Goal: Task Accomplishment & Management: Complete application form

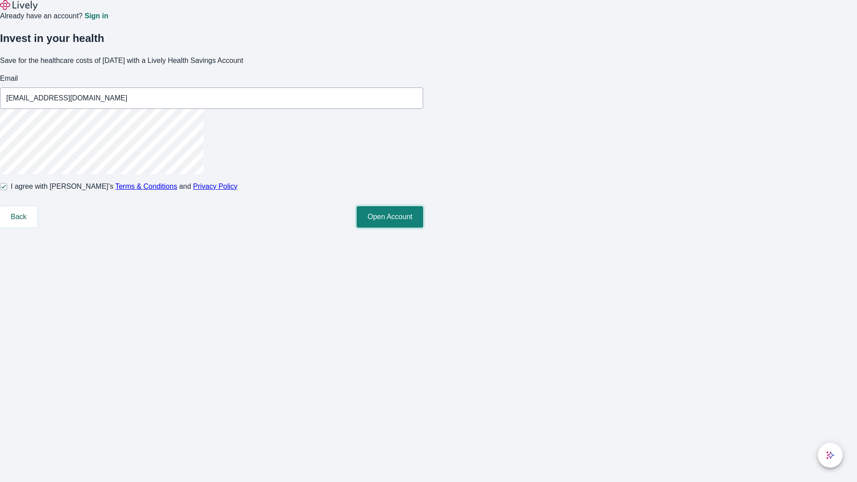
click at [423, 228] on button "Open Account" at bounding box center [390, 216] width 66 height 21
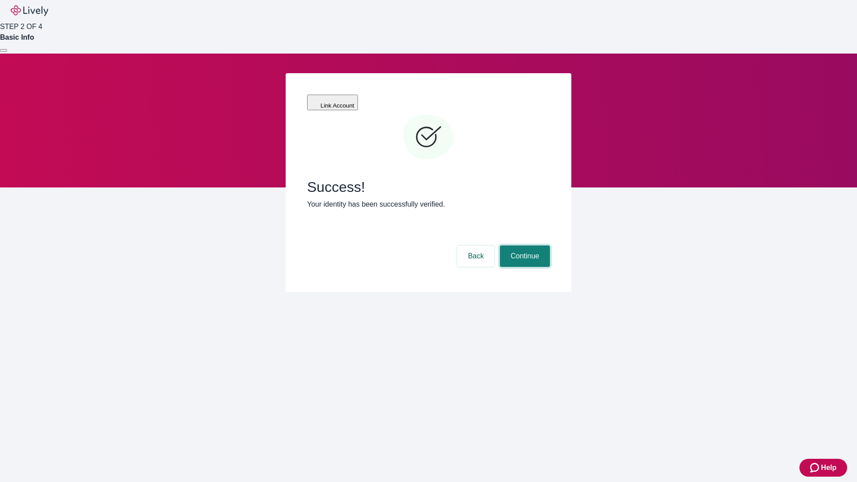
click at [523, 245] on button "Continue" at bounding box center [525, 255] width 50 height 21
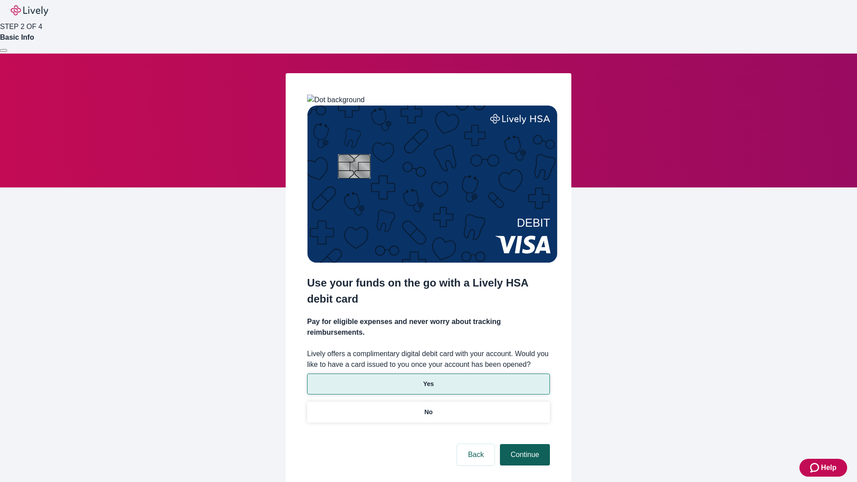
click at [428, 407] on p "No" at bounding box center [428, 411] width 8 height 9
click at [523, 444] on button "Continue" at bounding box center [525, 454] width 50 height 21
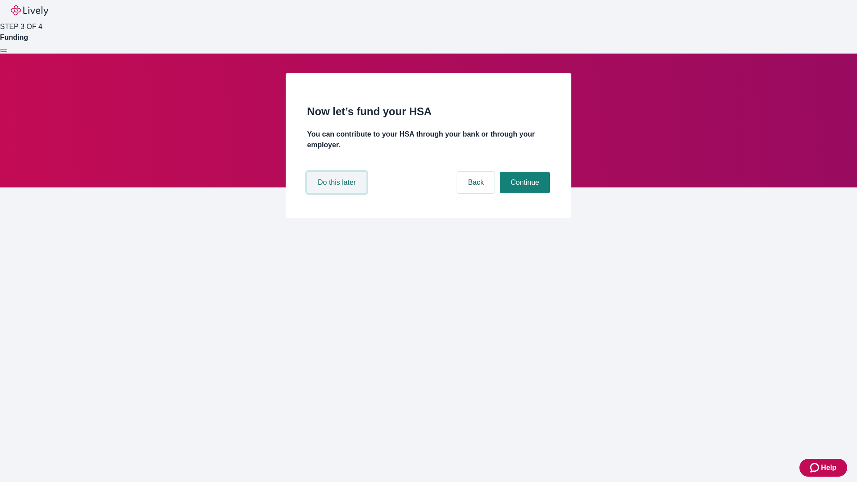
click at [338, 193] on button "Do this later" at bounding box center [336, 182] width 59 height 21
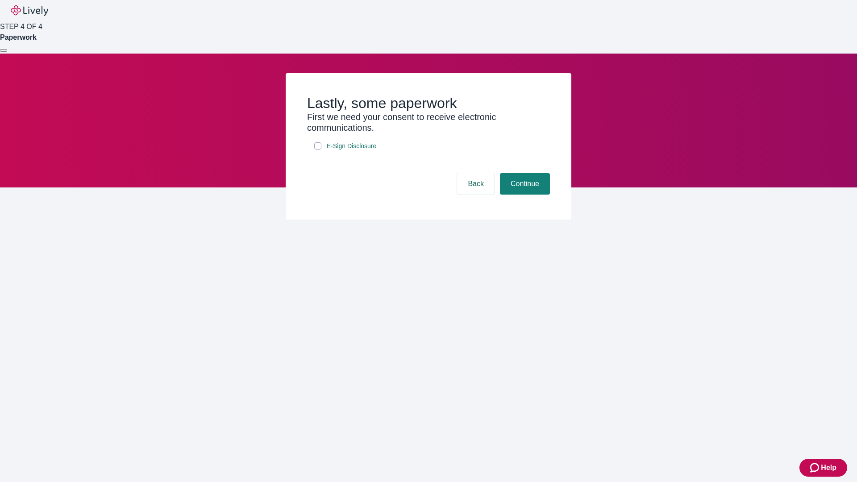
click at [318, 150] on input "E-Sign Disclosure" at bounding box center [317, 145] width 7 height 7
checkbox input "true"
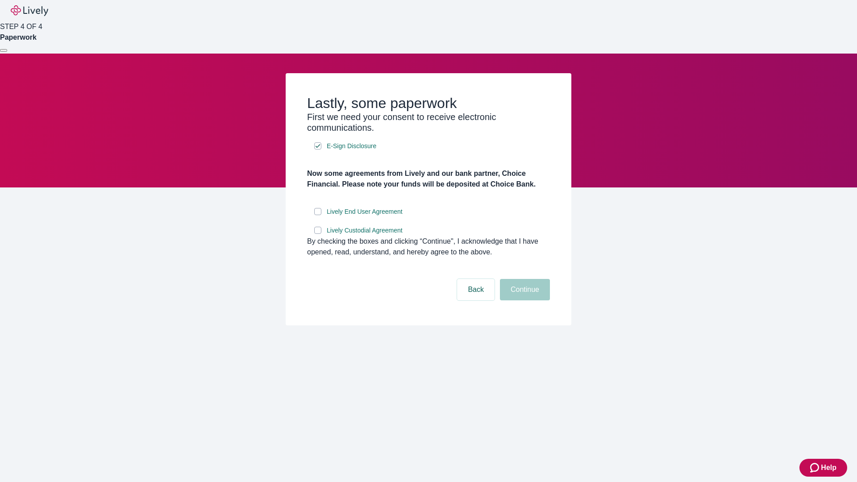
click at [318, 215] on input "Lively End User Agreement" at bounding box center [317, 211] width 7 height 7
checkbox input "true"
click at [318, 234] on input "Lively Custodial Agreement" at bounding box center [317, 230] width 7 height 7
checkbox input "true"
click at [523, 300] on button "Continue" at bounding box center [525, 289] width 50 height 21
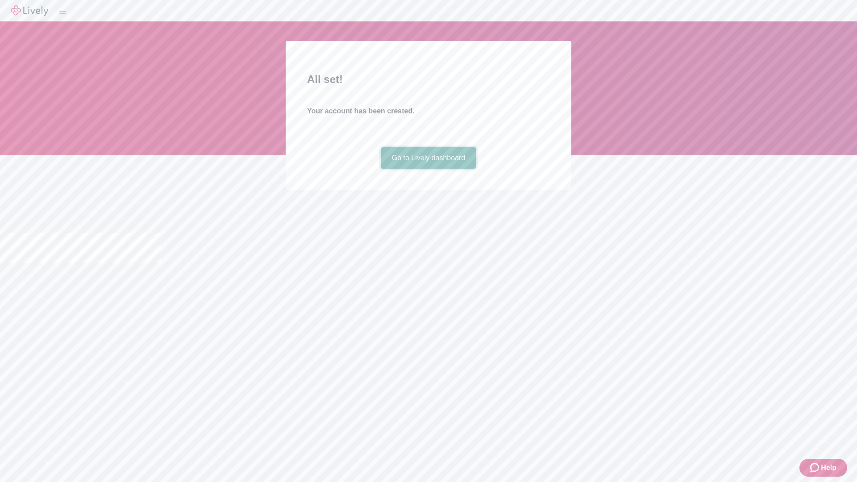
click at [428, 169] on link "Go to Lively dashboard" at bounding box center [428, 157] width 95 height 21
